Goal: Information Seeking & Learning: Learn about a topic

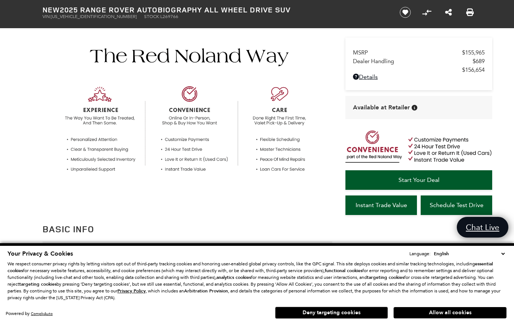
scroll to position [229, 0]
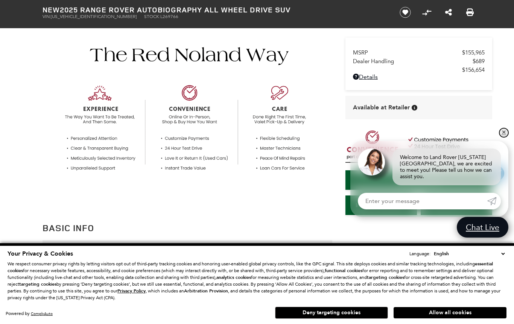
click at [506, 137] on link "✕" at bounding box center [503, 132] width 9 height 9
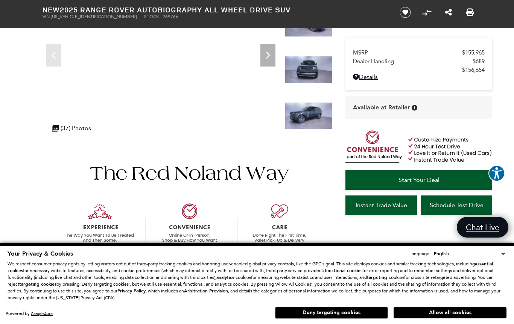
scroll to position [0, 0]
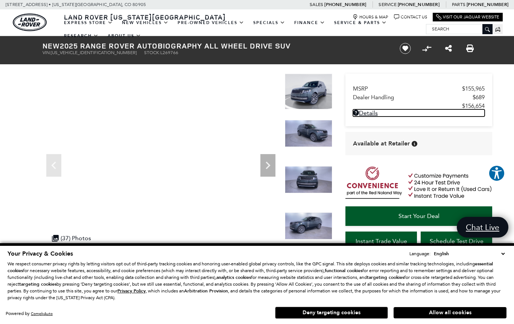
click at [370, 117] on link "Details - about pricing for: New 2025 Range Rover Autobiography All Wheel Drive…" at bounding box center [419, 112] width 132 height 7
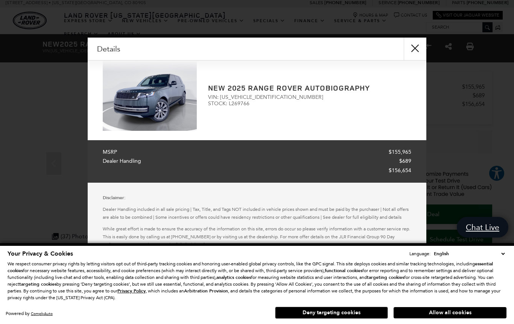
scroll to position [9, 0]
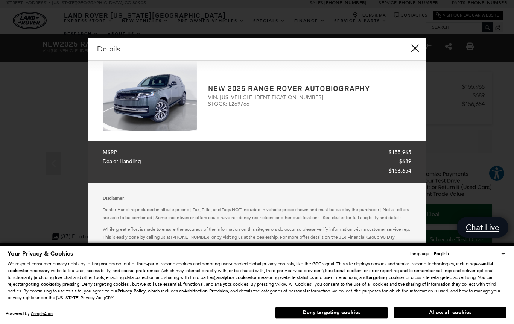
click at [411, 49] on button "close" at bounding box center [414, 49] width 23 height 23
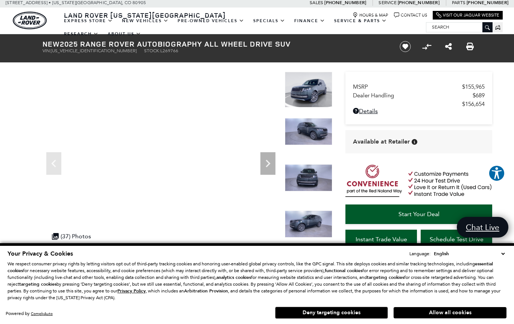
click at [0, 0] on link "Range Rover" at bounding box center [0, 0] width 0 height 0
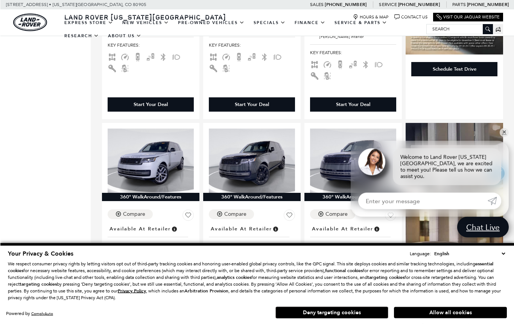
scroll to position [683, 0]
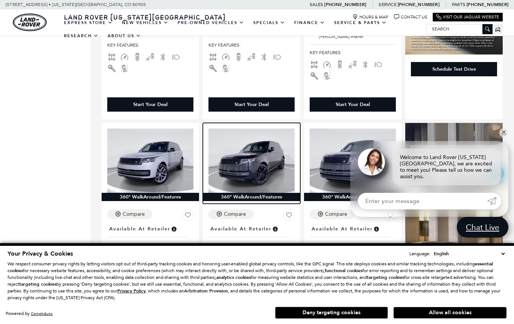
click at [276, 139] on img at bounding box center [251, 161] width 86 height 65
